Goal: Communication & Community: Share content

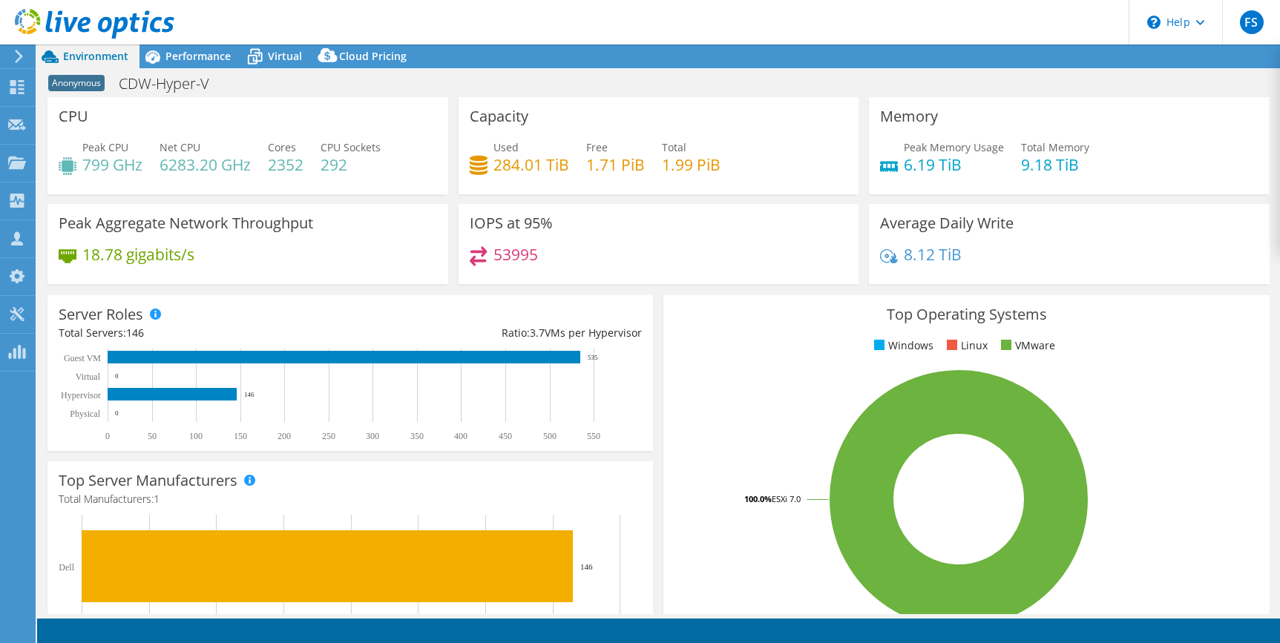
select select "USD"
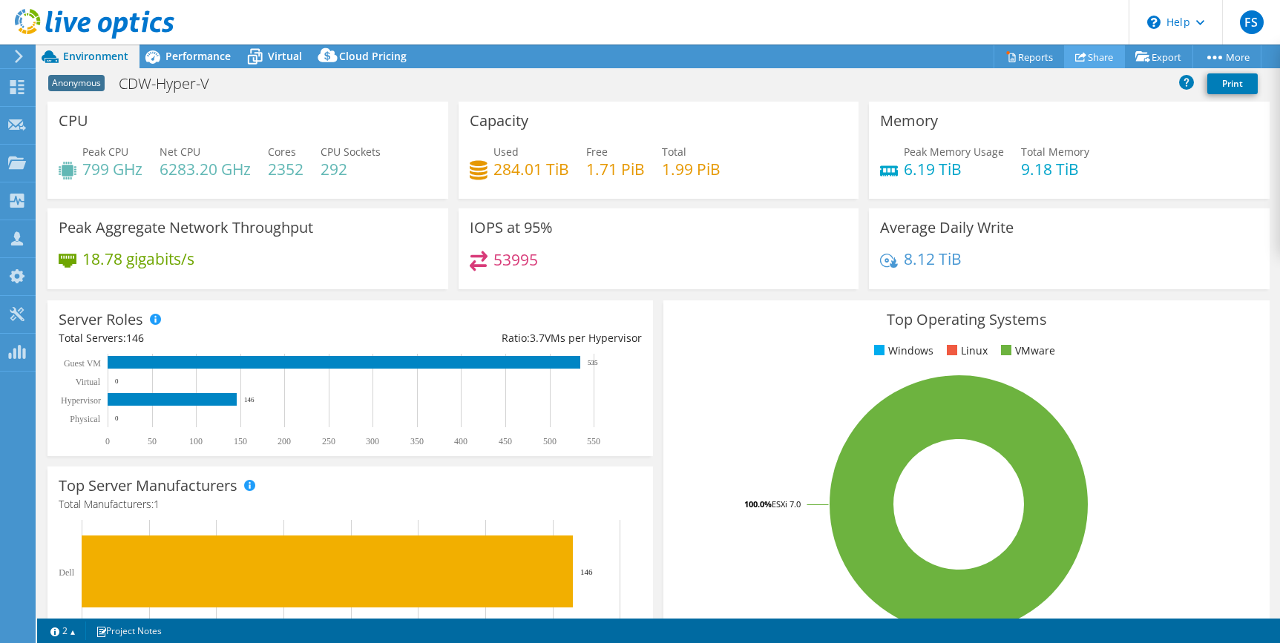
click at [1098, 57] on link "Share" at bounding box center [1094, 56] width 61 height 23
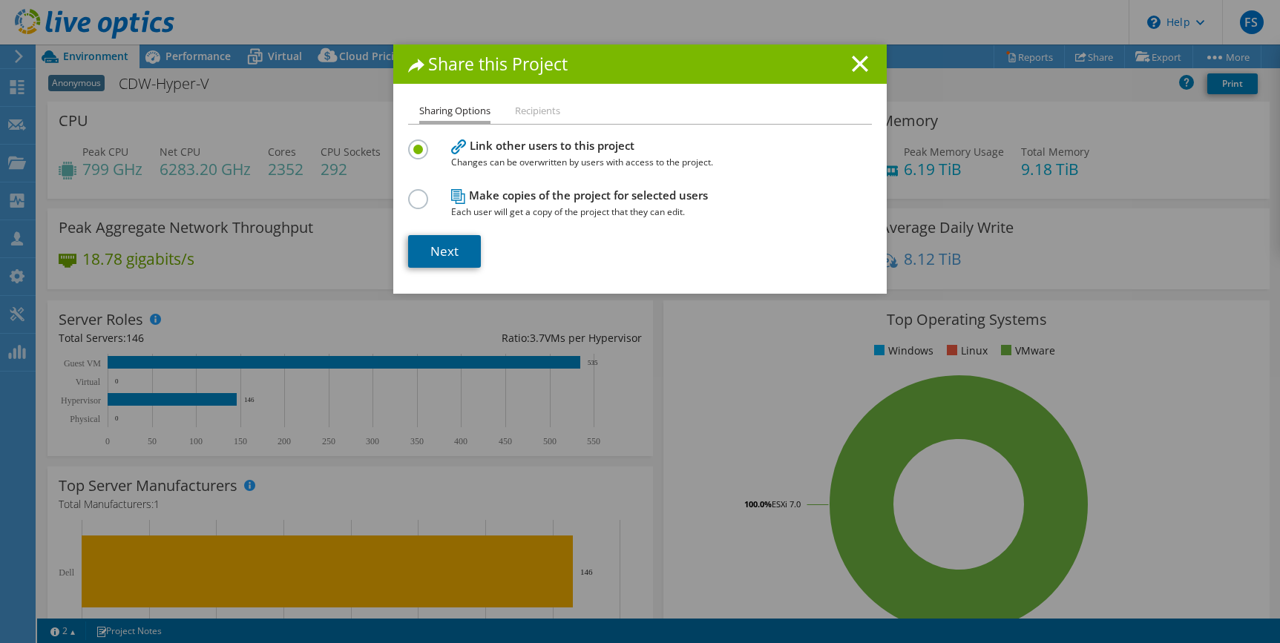
click at [449, 249] on link "Next" at bounding box center [444, 251] width 73 height 33
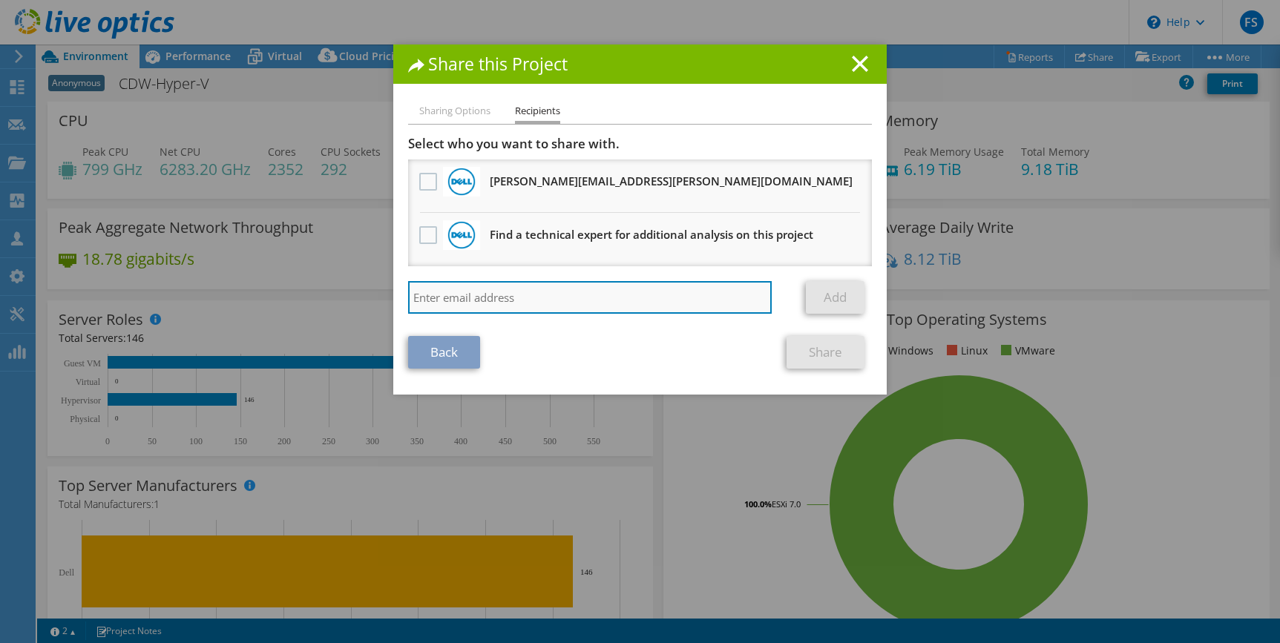
click at [542, 291] on input "search" at bounding box center [589, 297] width 363 height 33
click at [512, 294] on input "search" at bounding box center [589, 297] width 363 height 33
paste input "[PERSON_NAME][EMAIL_ADDRESS][PERSON_NAME][DOMAIN_NAME]"
type input "[PERSON_NAME][EMAIL_ADDRESS][PERSON_NAME][DOMAIN_NAME]"
click at [706, 297] on input "[PERSON_NAME][EMAIL_ADDRESS][PERSON_NAME][DOMAIN_NAME]" at bounding box center [589, 297] width 363 height 33
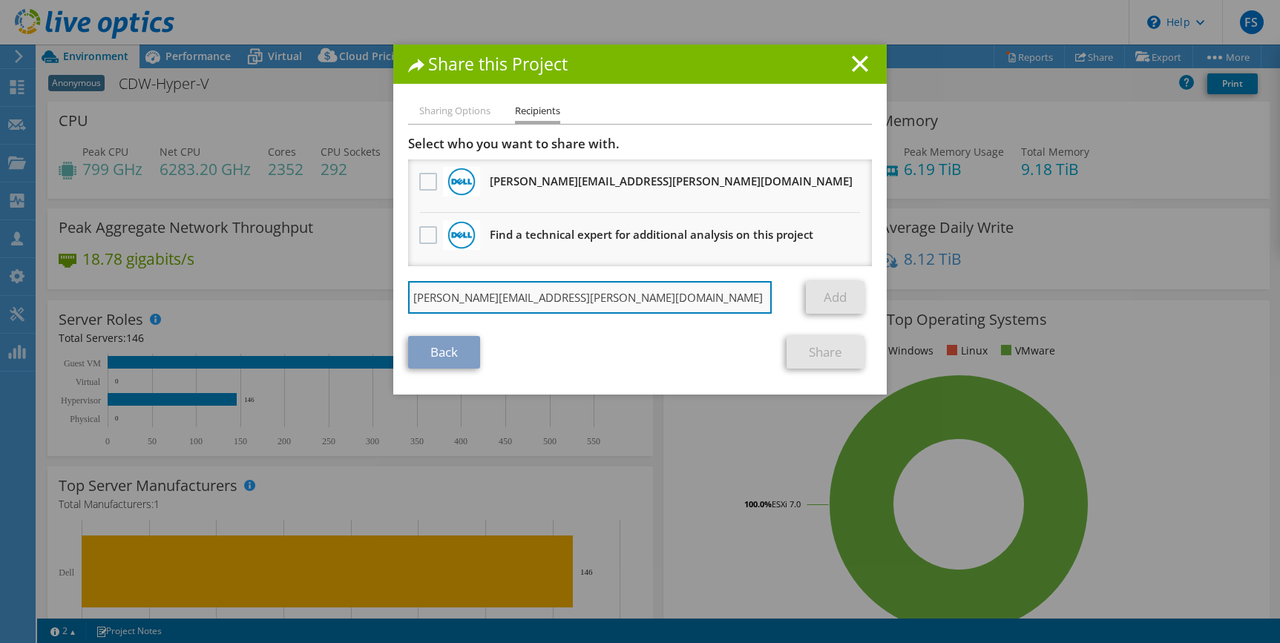
click at [599, 294] on input "[PERSON_NAME][EMAIL_ADDRESS][PERSON_NAME][DOMAIN_NAME]" at bounding box center [589, 297] width 363 height 33
drag, startPoint x: 558, startPoint y: 300, endPoint x: 450, endPoint y: 297, distance: 108.3
click at [350, 284] on div "Share this Project Sharing Options Recipients Link other users to this project …" at bounding box center [640, 322] width 1280 height 554
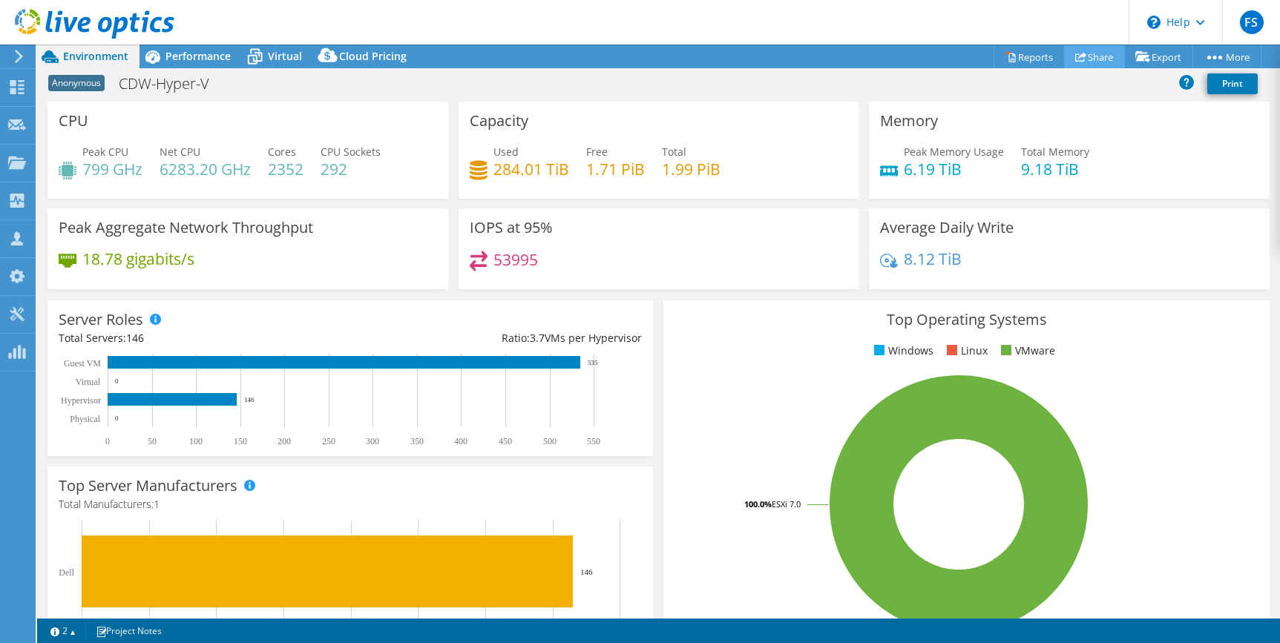
click at [1085, 58] on link "Share" at bounding box center [1094, 56] width 61 height 23
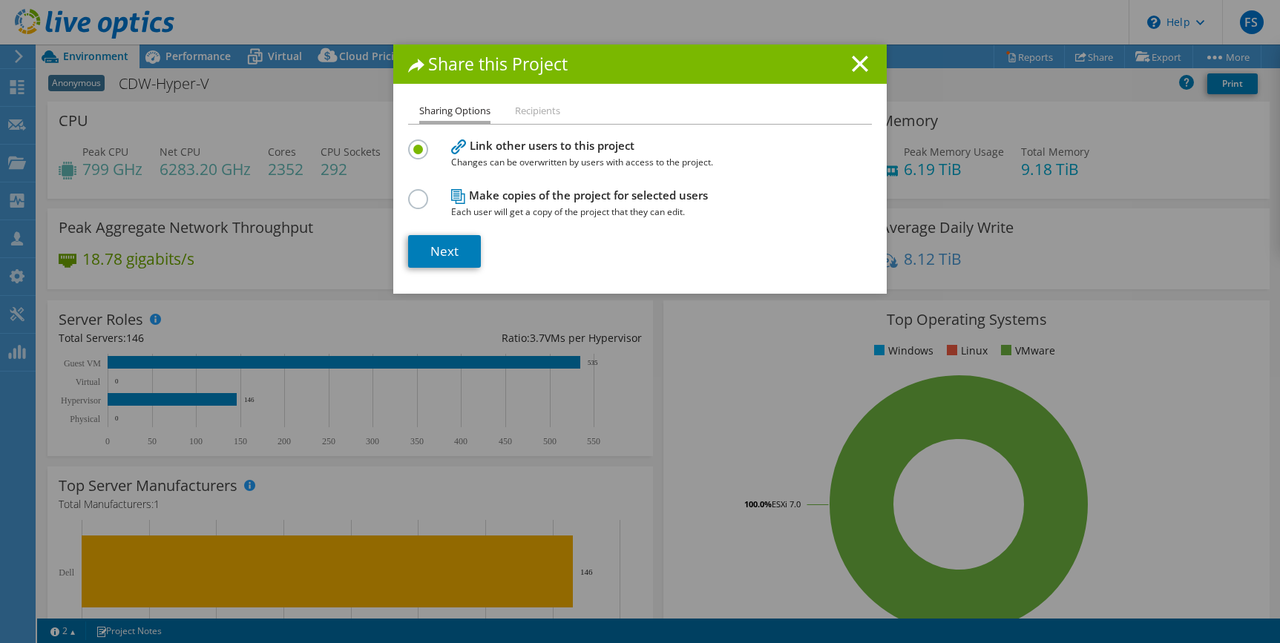
click at [408, 193] on label at bounding box center [421, 191] width 26 height 4
click at [0, 0] on input "radio" at bounding box center [0, 0] width 0 height 0
click at [449, 245] on link "Next" at bounding box center [444, 251] width 73 height 33
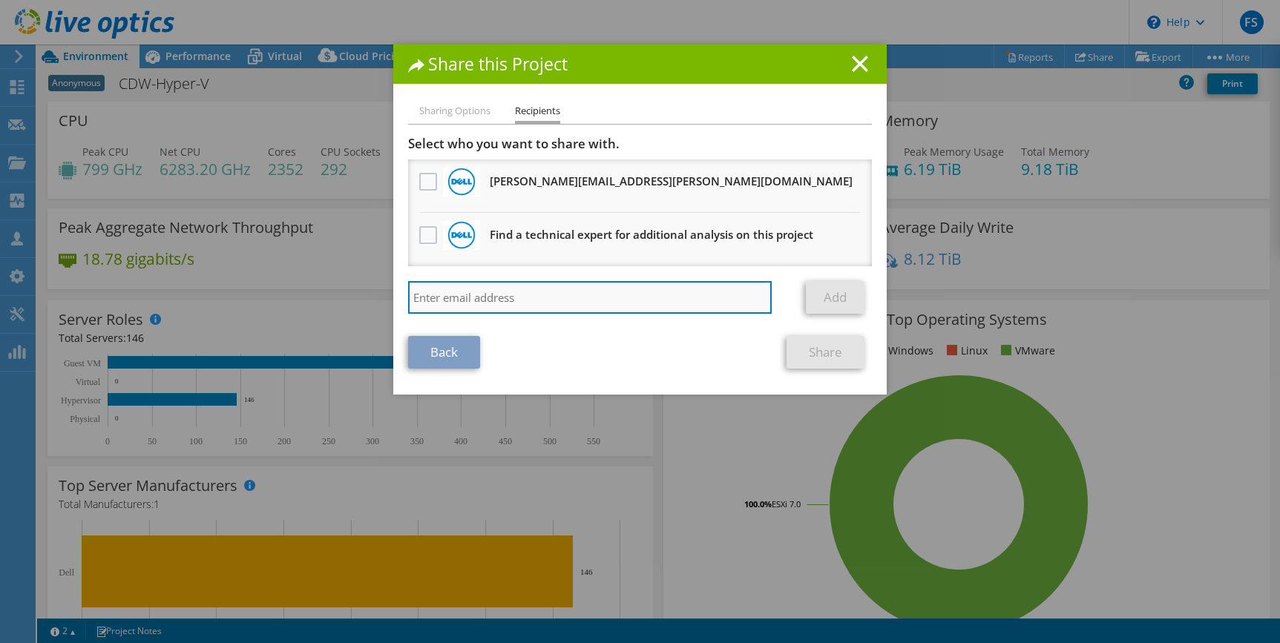
click at [484, 294] on input "search" at bounding box center [589, 297] width 363 height 33
paste input "[PERSON_NAME][EMAIL_ADDRESS][PERSON_NAME][DOMAIN_NAME]"
click at [650, 297] on input "[PERSON_NAME][EMAIL_ADDRESS][PERSON_NAME][DOMAIN_NAME]" at bounding box center [589, 297] width 363 height 33
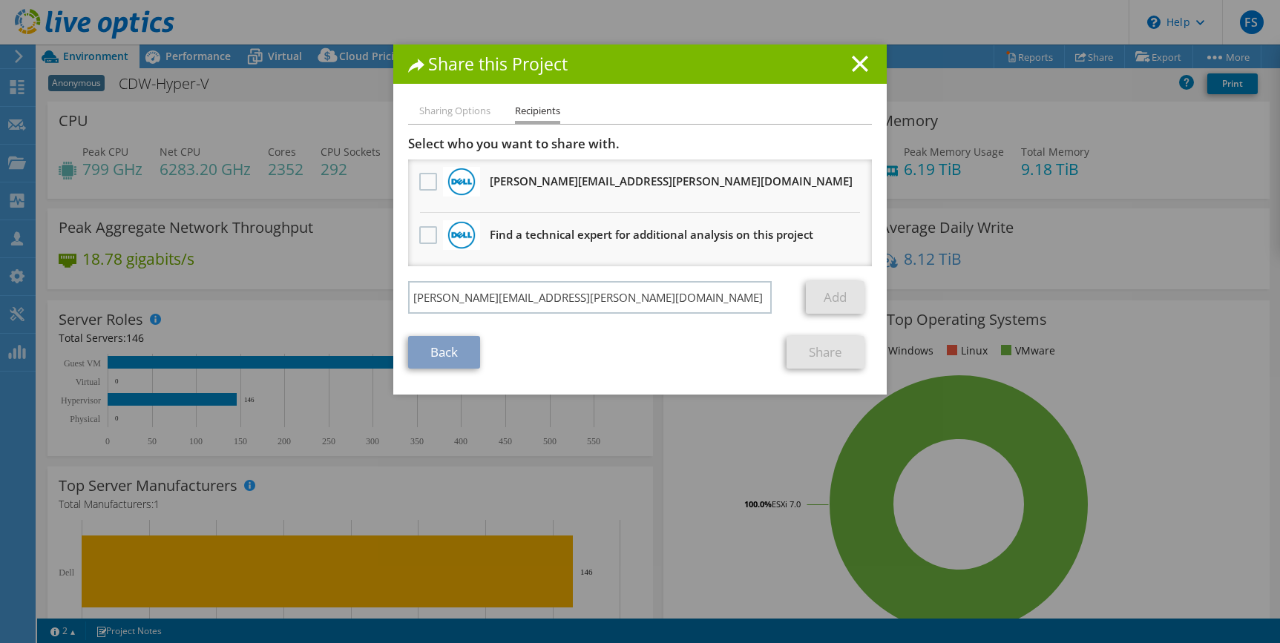
click at [829, 304] on link "Add" at bounding box center [835, 297] width 59 height 33
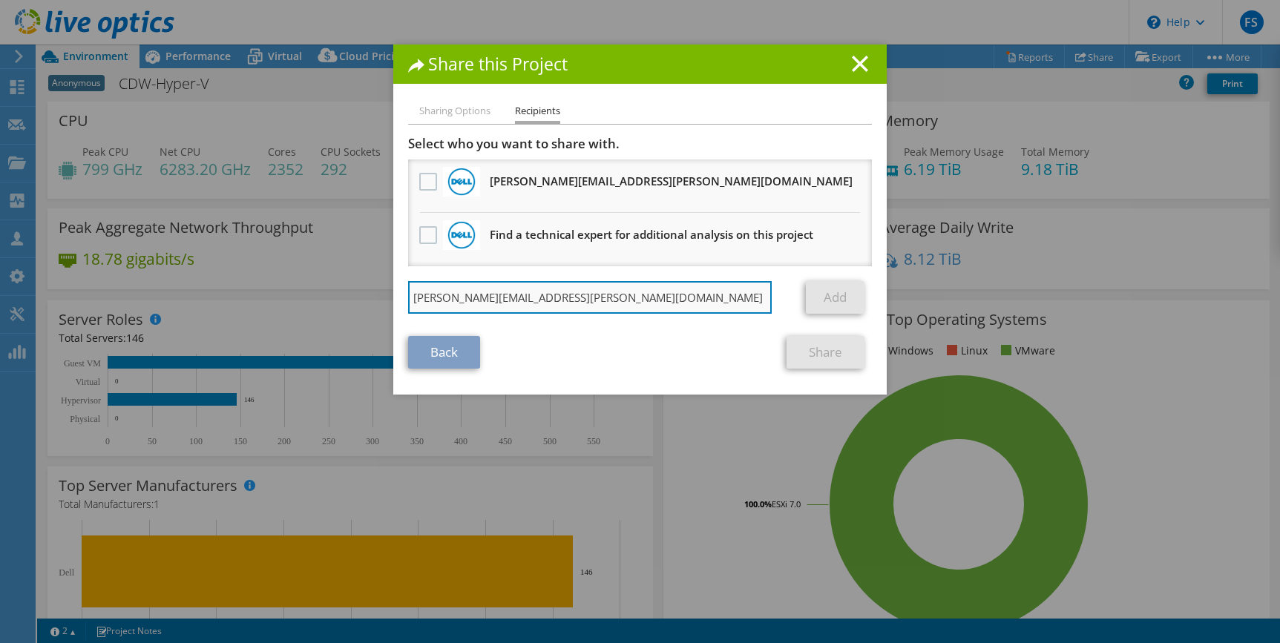
click at [660, 294] on input "[PERSON_NAME][EMAIL_ADDRESS][PERSON_NAME][DOMAIN_NAME]" at bounding box center [589, 297] width 363 height 33
type input "[PERSON_NAME][EMAIL_ADDRESS][PERSON_NAME][DOMAIN_NAME]"
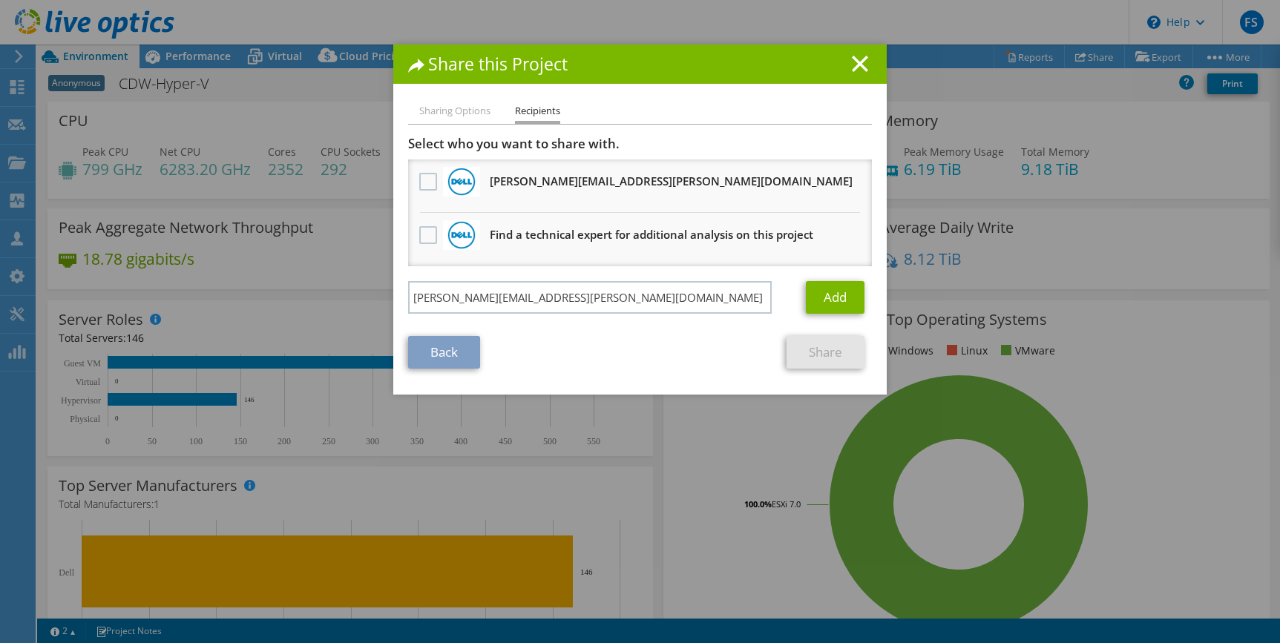
click at [440, 110] on li "Sharing Options" at bounding box center [454, 111] width 71 height 19
click at [440, 352] on link "Back" at bounding box center [444, 352] width 72 height 33
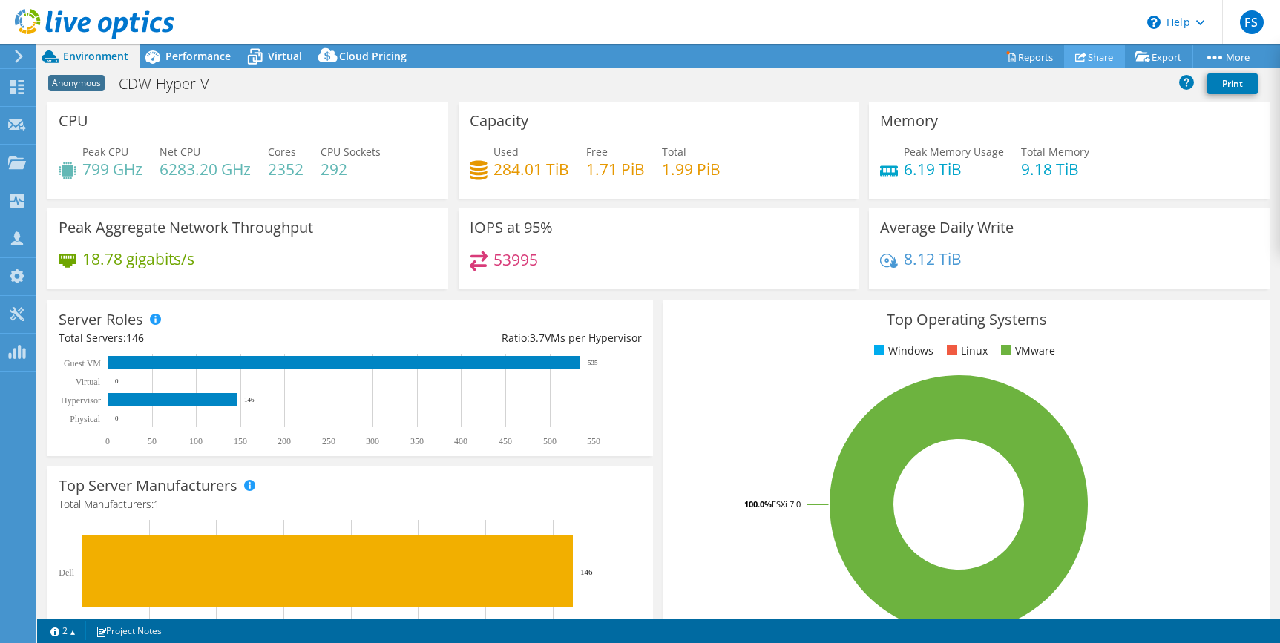
click at [1080, 58] on link "Share" at bounding box center [1094, 56] width 61 height 23
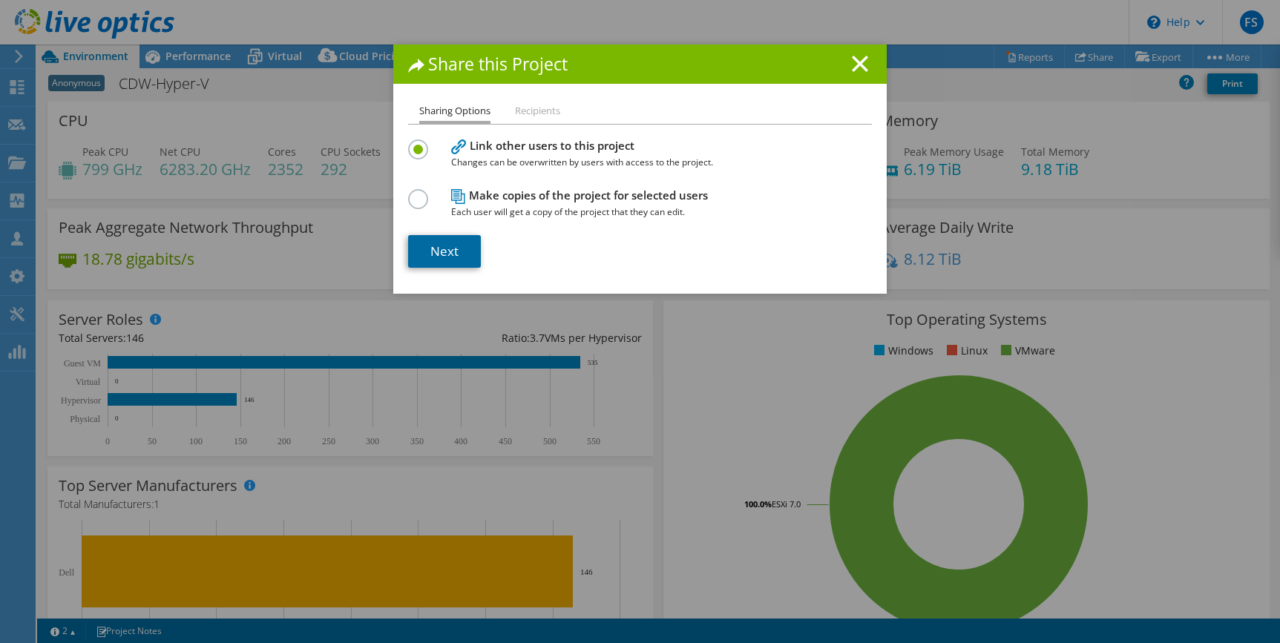
click at [447, 250] on link "Next" at bounding box center [444, 251] width 73 height 33
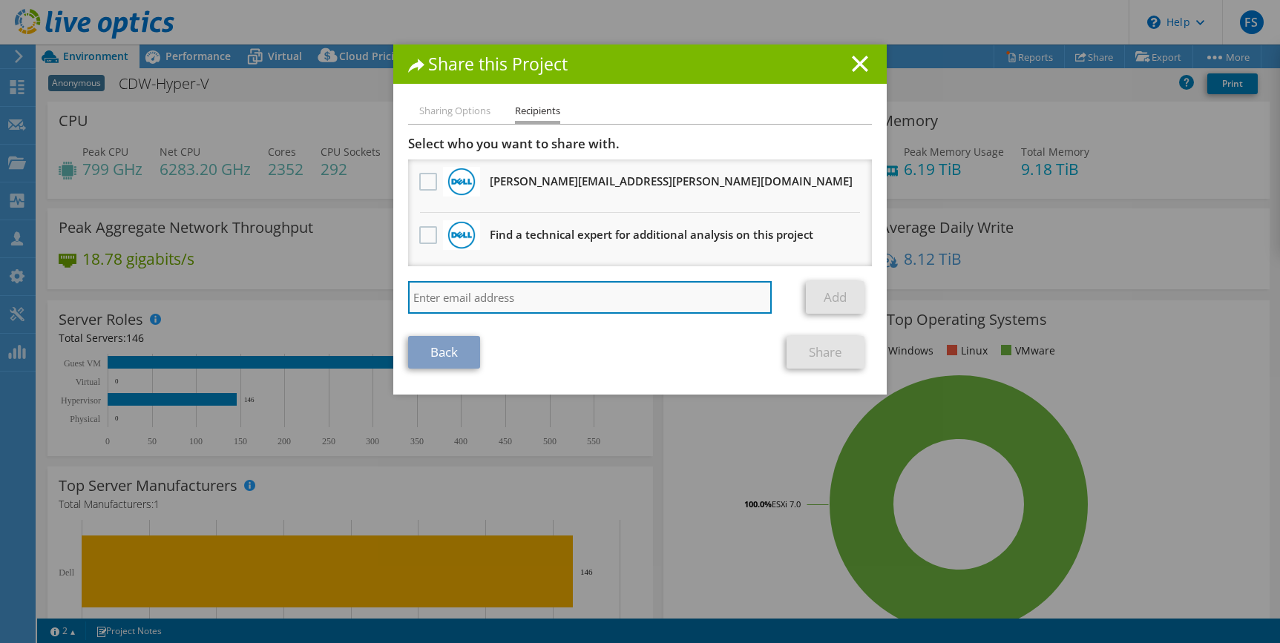
click at [472, 300] on input "search" at bounding box center [589, 297] width 363 height 33
paste input "[PERSON_NAME][EMAIL_ADDRESS][PERSON_NAME][DOMAIN_NAME]"
click at [677, 288] on input "[PERSON_NAME][EMAIL_ADDRESS][PERSON_NAME][DOMAIN_NAME]" at bounding box center [589, 297] width 363 height 33
type input "[PERSON_NAME][EMAIL_ADDRESS][PERSON_NAME][DOMAIN_NAME]"
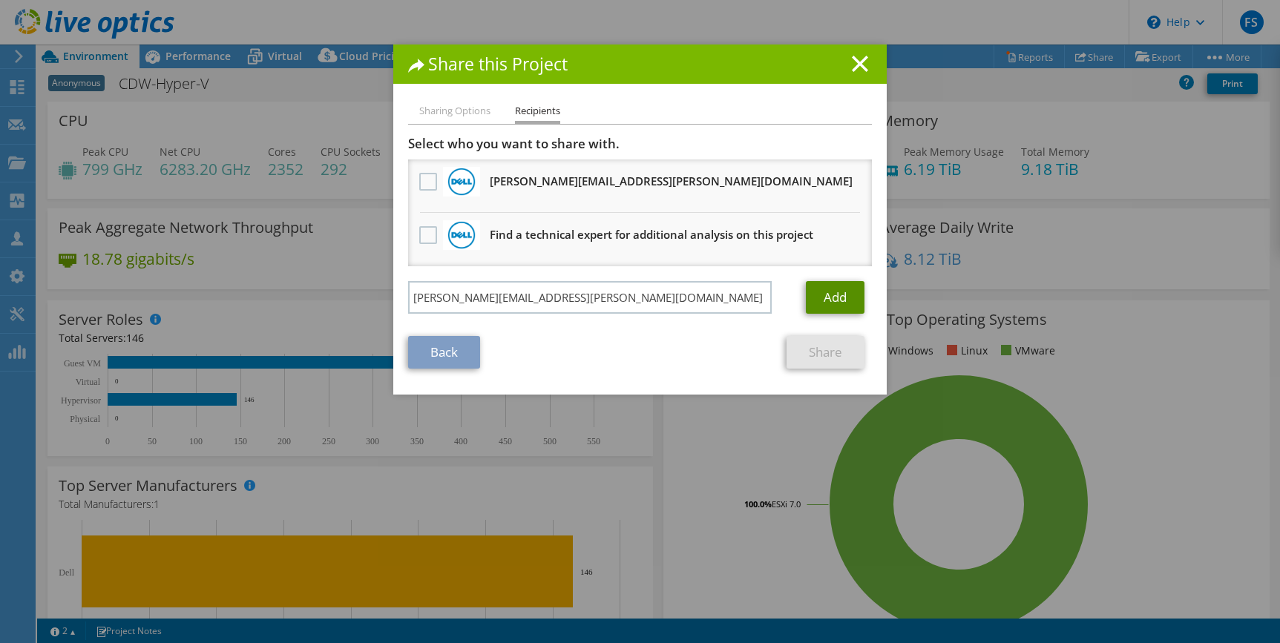
click at [839, 306] on link "Add" at bounding box center [835, 297] width 59 height 33
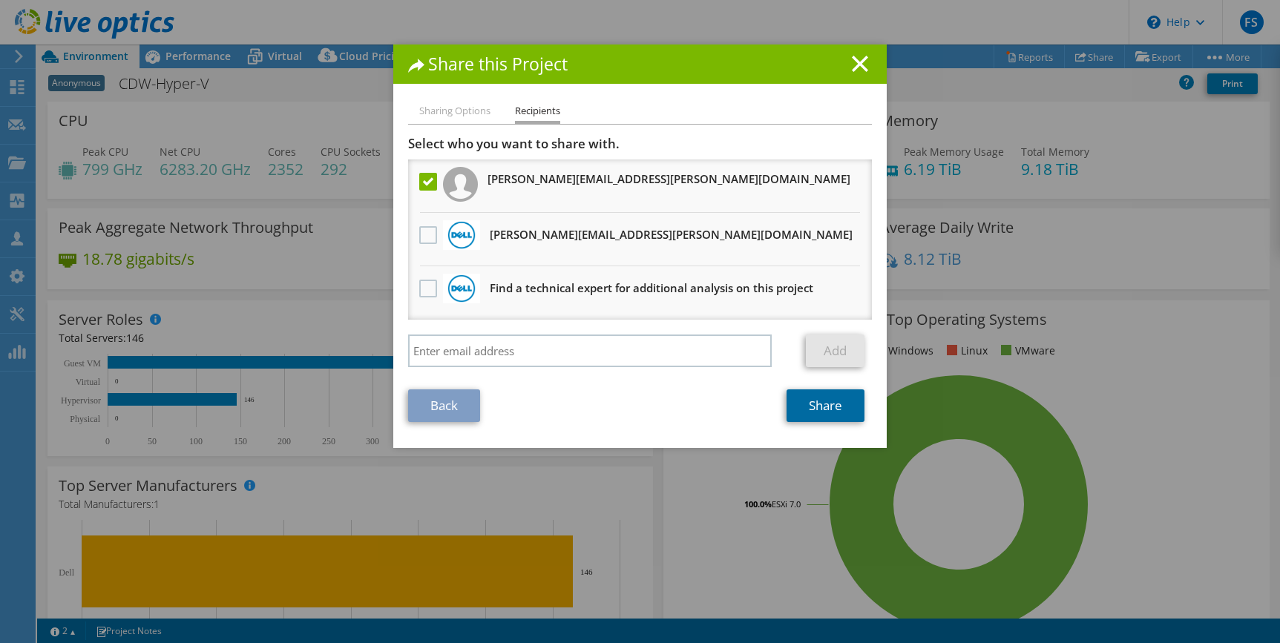
click at [829, 397] on link "Share" at bounding box center [825, 405] width 78 height 33
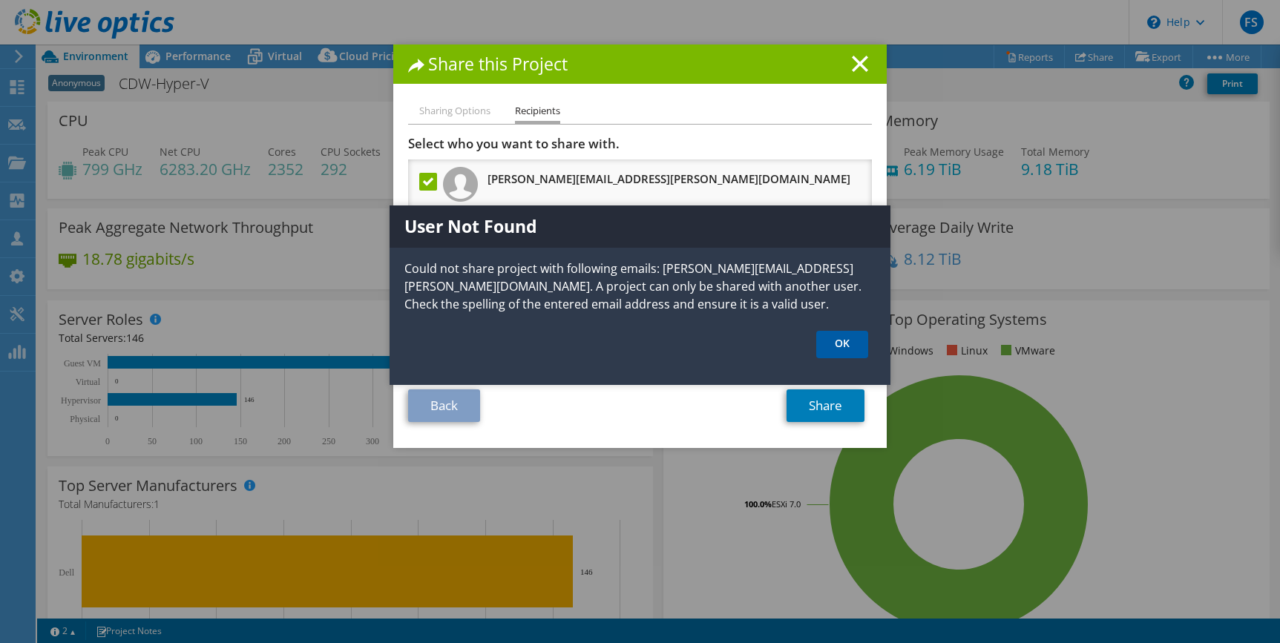
click at [847, 349] on link "OK" at bounding box center [842, 344] width 52 height 27
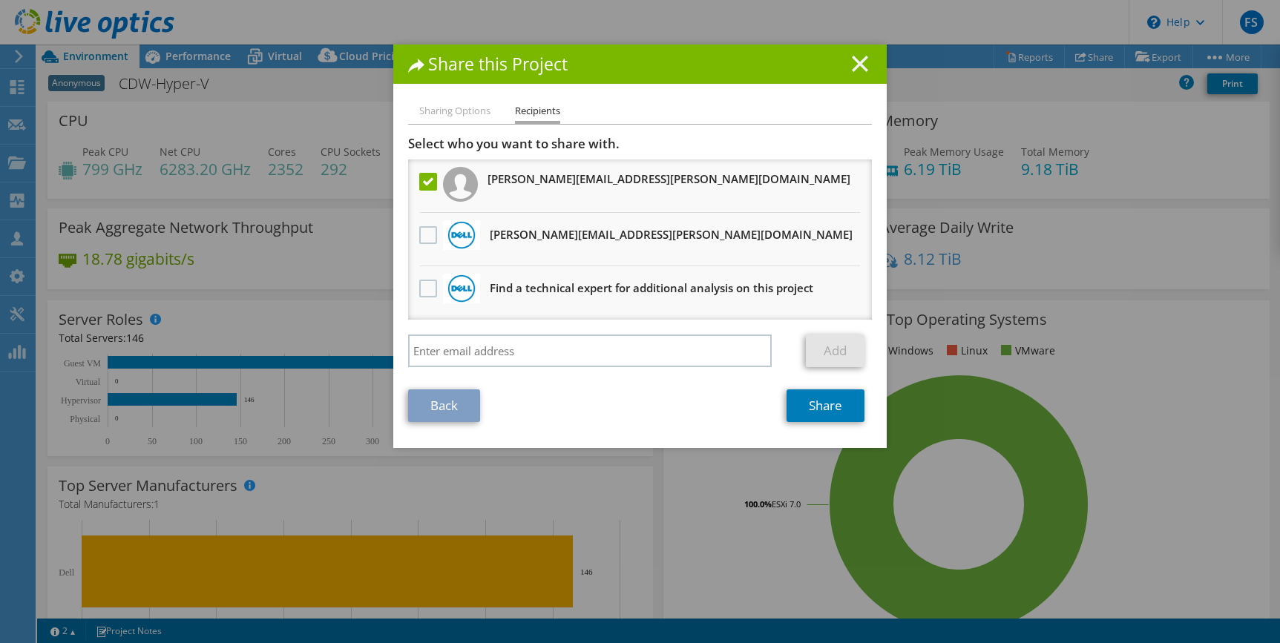
click at [853, 57] on icon at bounding box center [860, 64] width 16 height 16
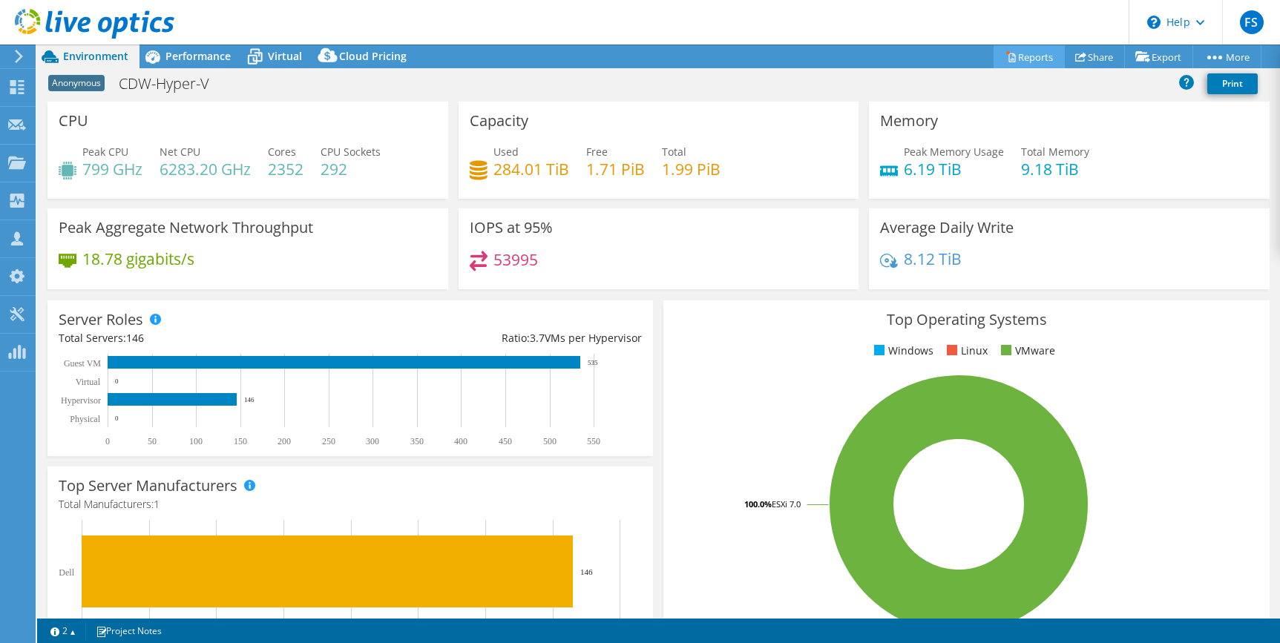
click at [1015, 53] on link "Reports" at bounding box center [1028, 56] width 71 height 23
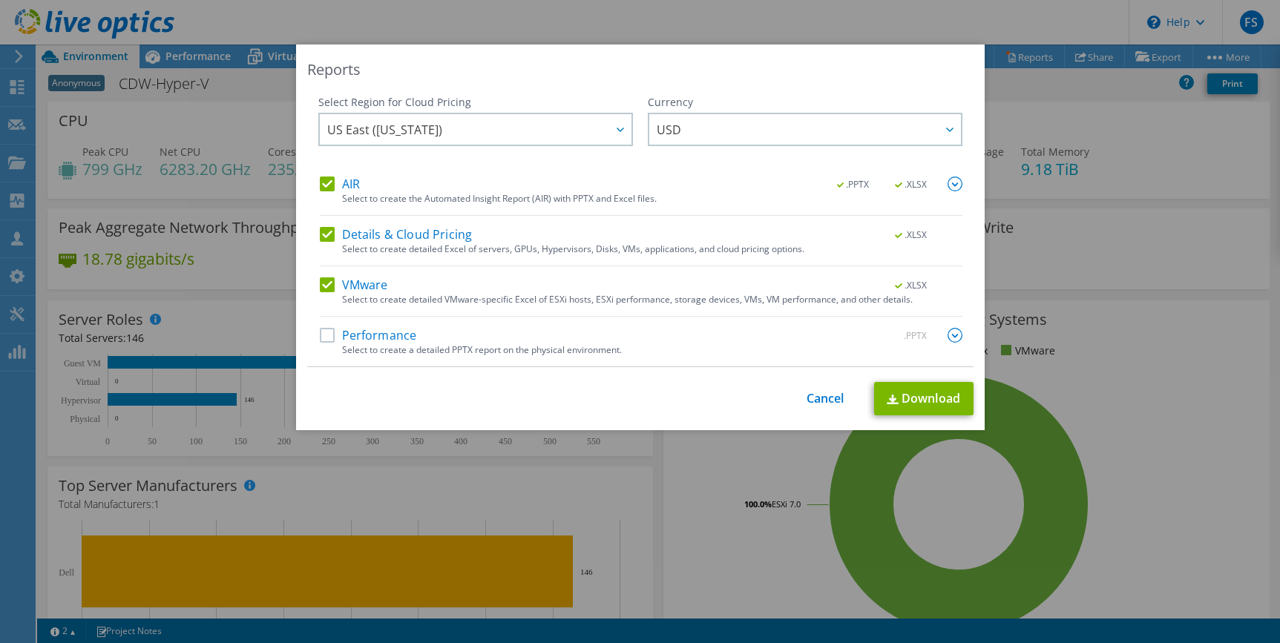
click at [1153, 249] on div "Reports Select Region for Cloud Pricing Asia Pacific ([GEOGRAPHIC_DATA]) [GEOGR…" at bounding box center [640, 322] width 1280 height 554
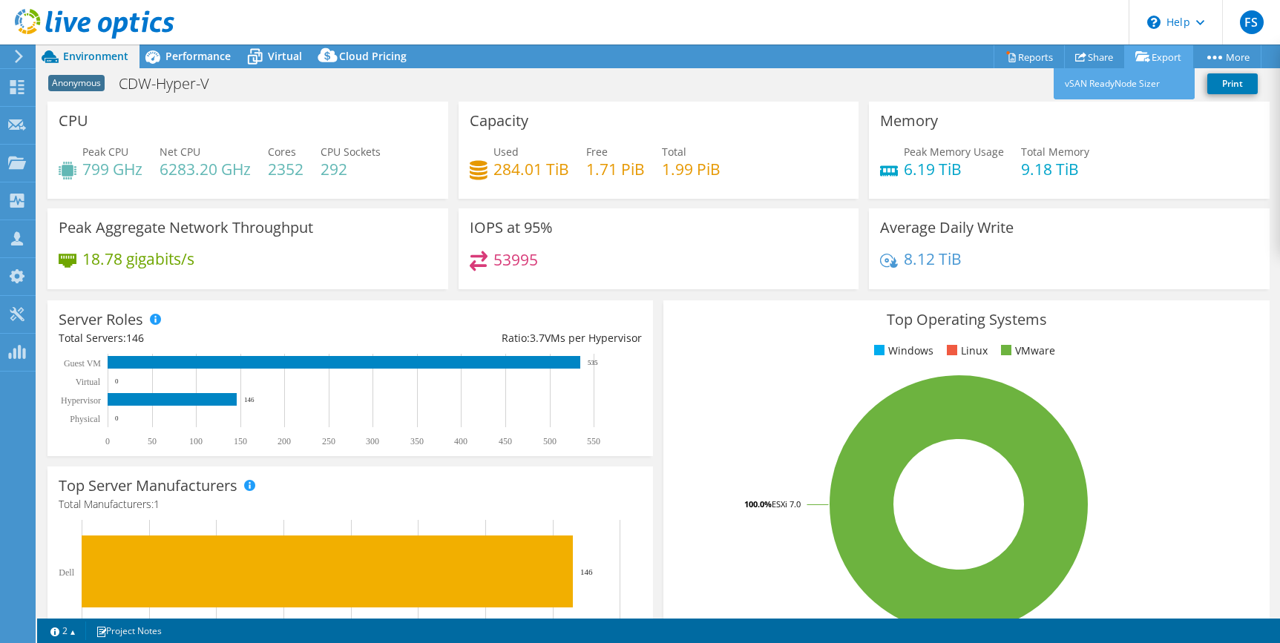
click at [1143, 56] on icon at bounding box center [1142, 56] width 15 height 11
click at [1021, 61] on link "Reports" at bounding box center [1028, 56] width 71 height 23
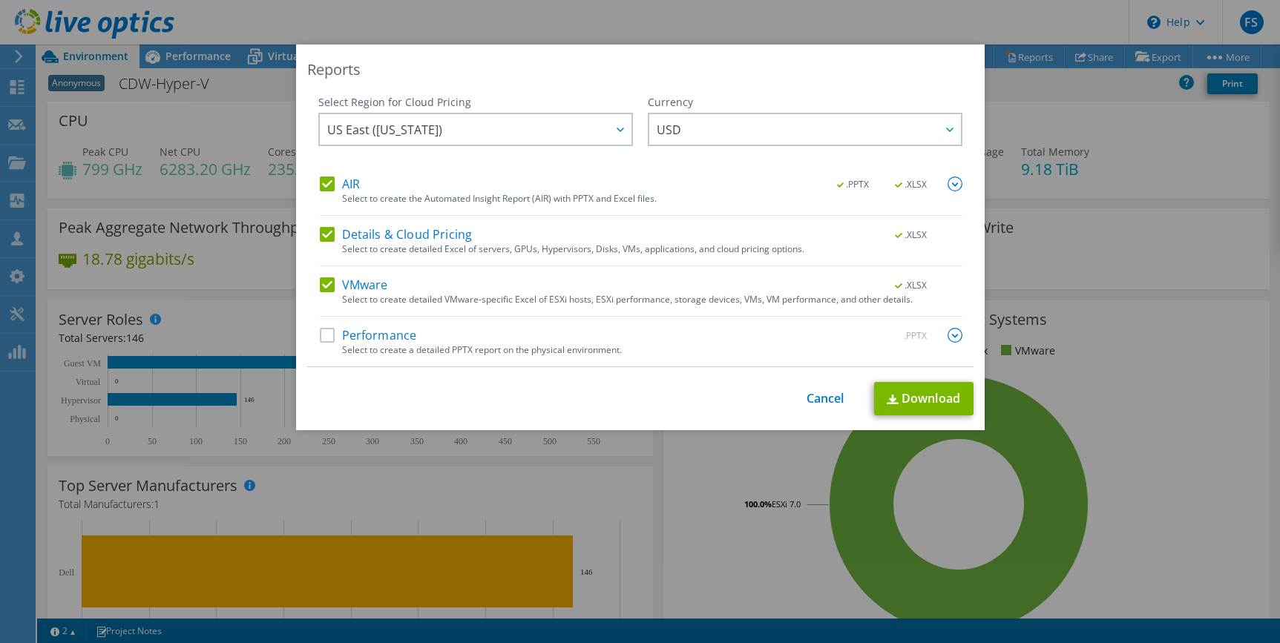
click at [320, 237] on label "Details & Cloud Pricing" at bounding box center [396, 234] width 153 height 15
click at [0, 0] on input "Details & Cloud Pricing" at bounding box center [0, 0] width 0 height 0
click at [320, 286] on label "VMware" at bounding box center [354, 284] width 68 height 15
click at [0, 0] on input "VMware" at bounding box center [0, 0] width 0 height 0
click at [924, 407] on link "Download" at bounding box center [923, 398] width 99 height 33
